Goal: Browse casually

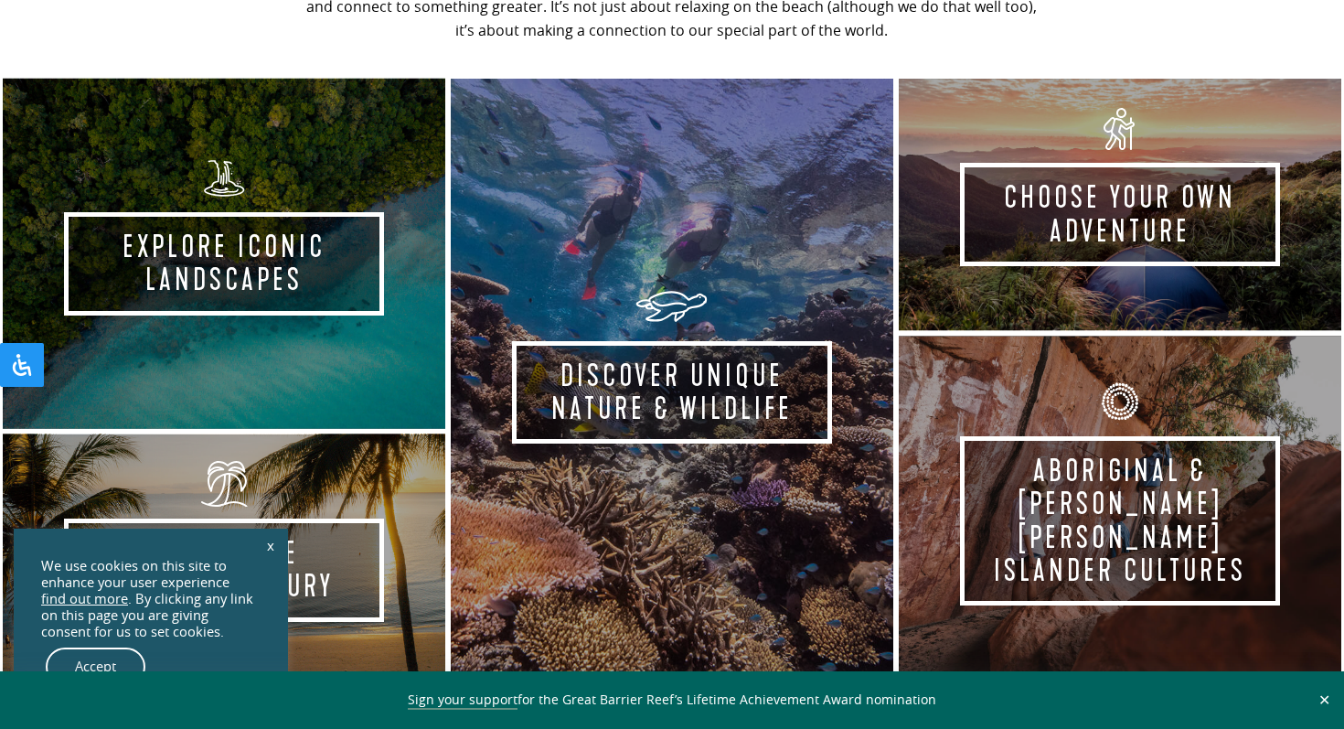
scroll to position [937, 0]
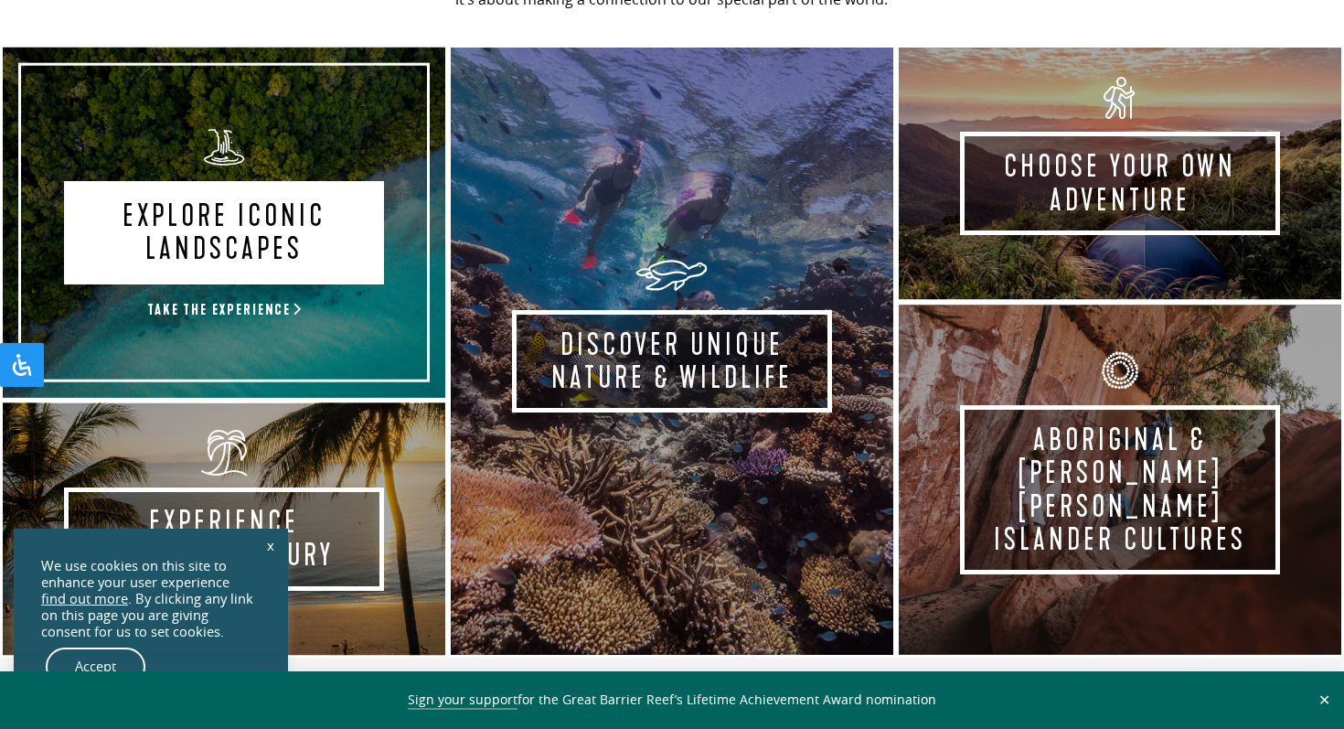
click at [124, 219] on link "Explore Iconic Landscapes Take the experience" at bounding box center [224, 223] width 448 height 356
click at [259, 312] on link "Explore Iconic Landscapes Take the experience" at bounding box center [224, 223] width 448 height 356
click at [292, 203] on link "Explore Iconic Landscapes Take the experience" at bounding box center [224, 223] width 448 height 356
